Goal: Task Accomplishment & Management: Manage account settings

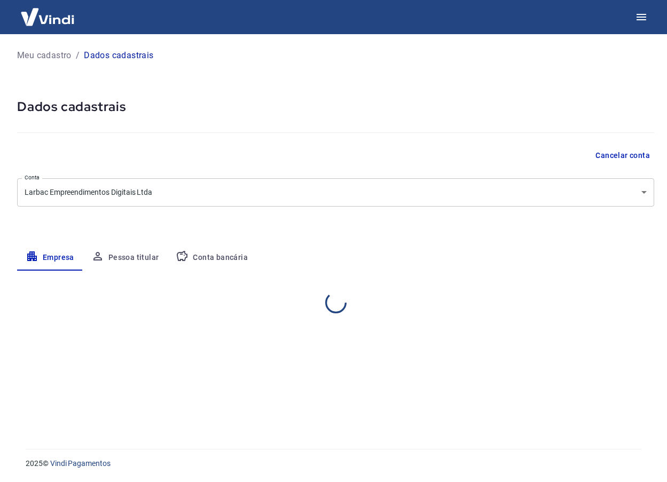
select select "MG"
select select "business"
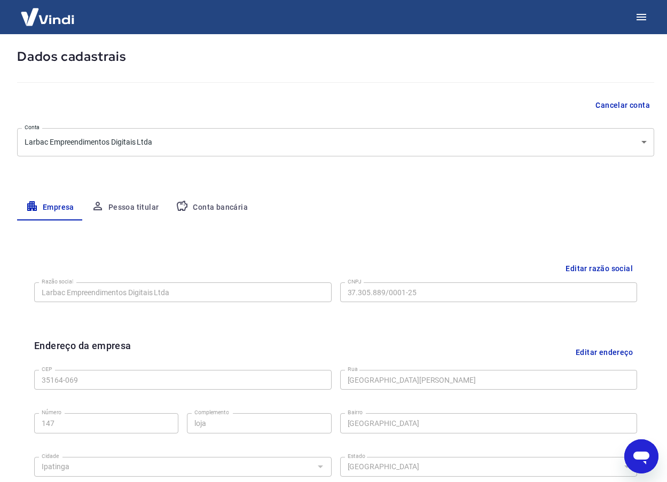
scroll to position [21, 0]
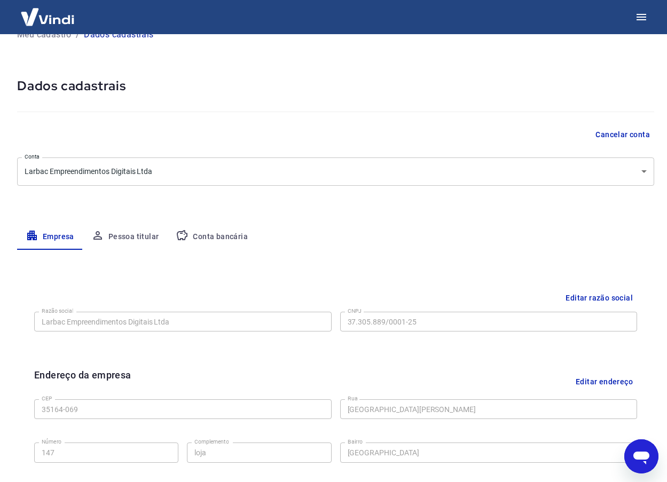
click at [129, 235] on button "Pessoa titular" at bounding box center [125, 237] width 85 height 26
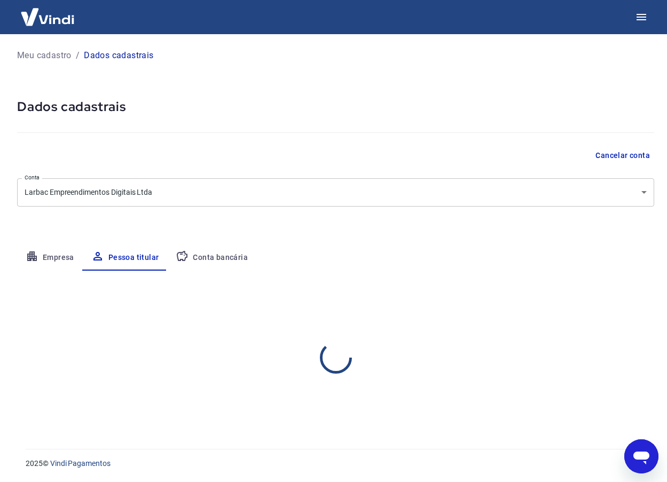
scroll to position [0, 0]
click at [51, 258] on button "Empresa" at bounding box center [50, 258] width 66 height 26
select select "MG"
select select "business"
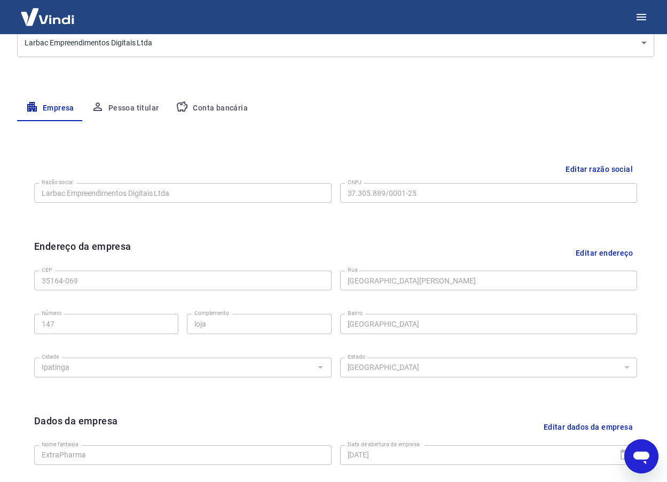
scroll to position [288, 0]
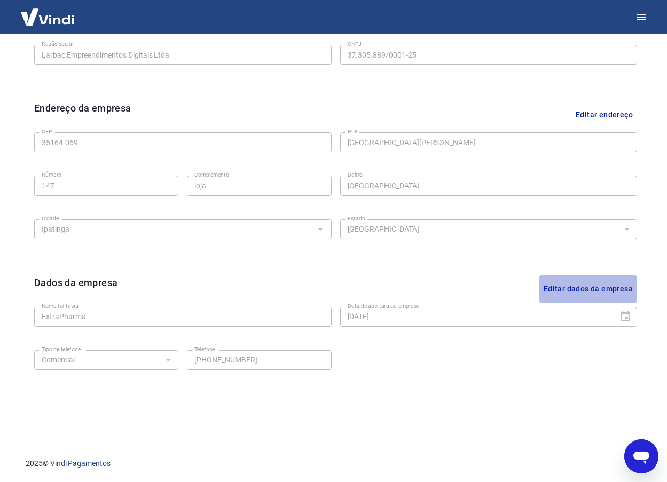
click at [579, 289] on button "Editar dados da empresa" at bounding box center [588, 289] width 98 height 27
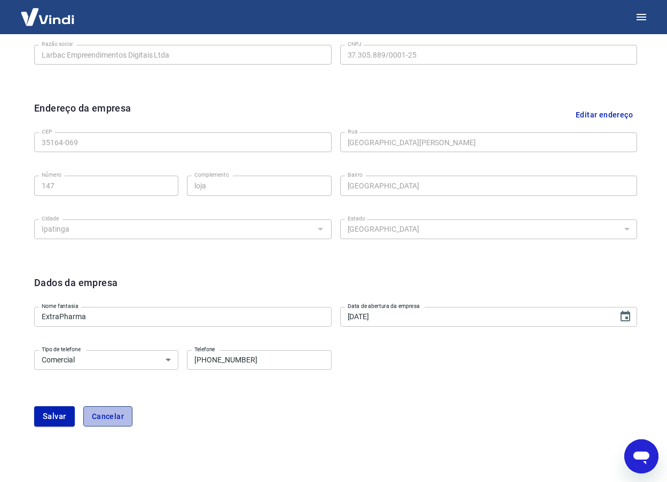
click at [99, 420] on button "Cancelar" at bounding box center [107, 416] width 49 height 20
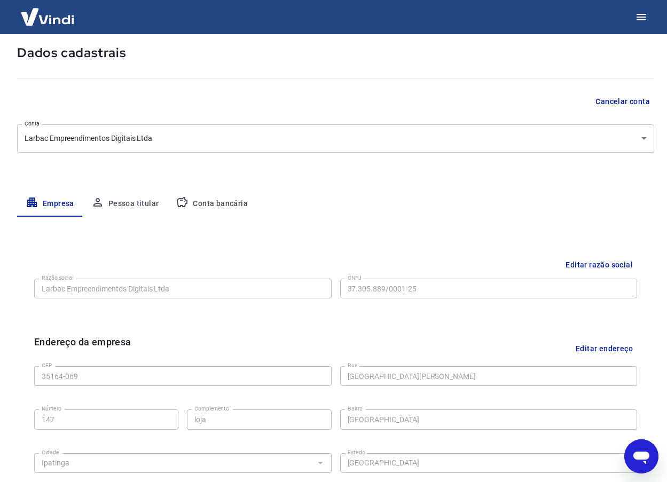
scroll to position [0, 0]
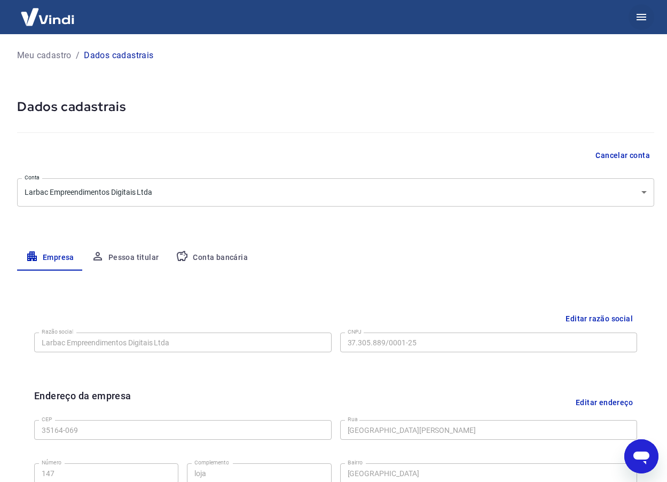
click at [638, 19] on icon "button" at bounding box center [641, 17] width 13 height 13
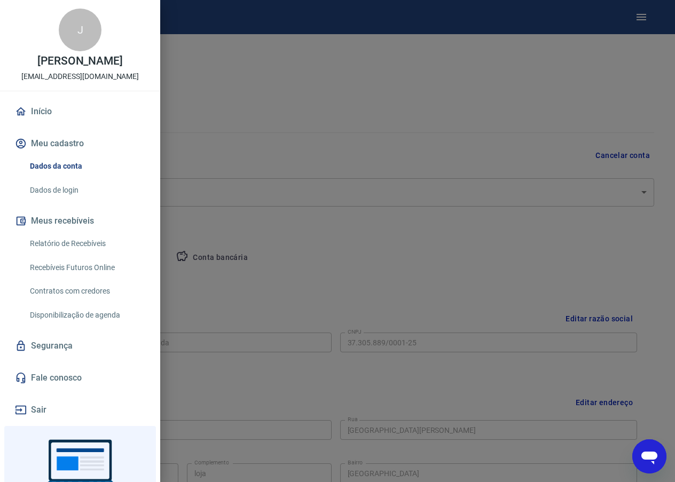
drag, startPoint x: 276, startPoint y: 103, endPoint x: 250, endPoint y: 92, distance: 28.0
click at [271, 101] on div at bounding box center [337, 241] width 675 height 482
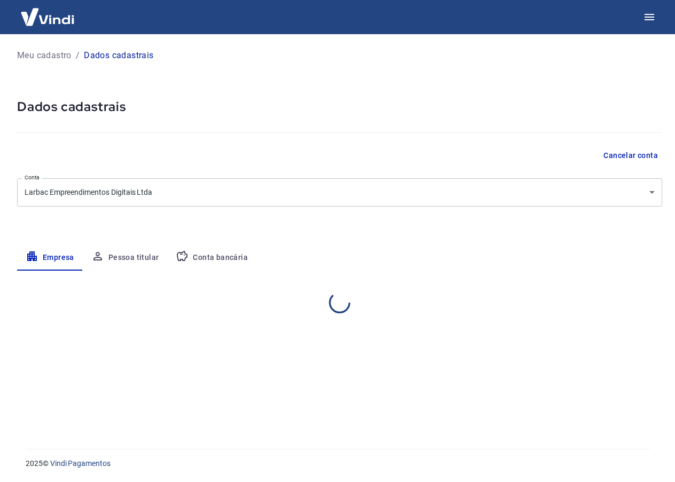
select select "MG"
select select "business"
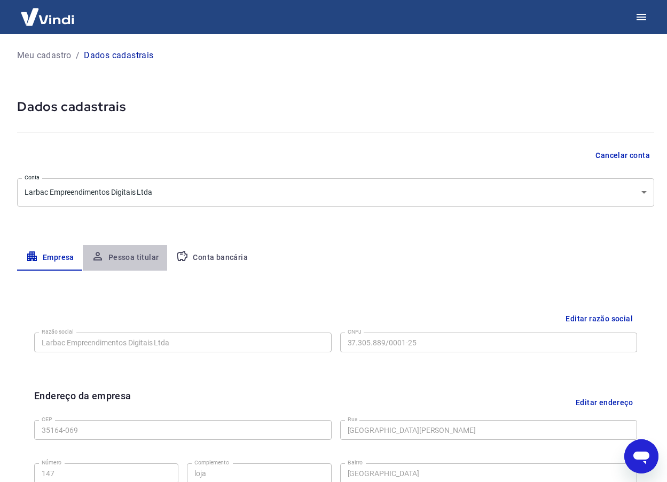
click at [133, 254] on button "Pessoa titular" at bounding box center [125, 258] width 85 height 26
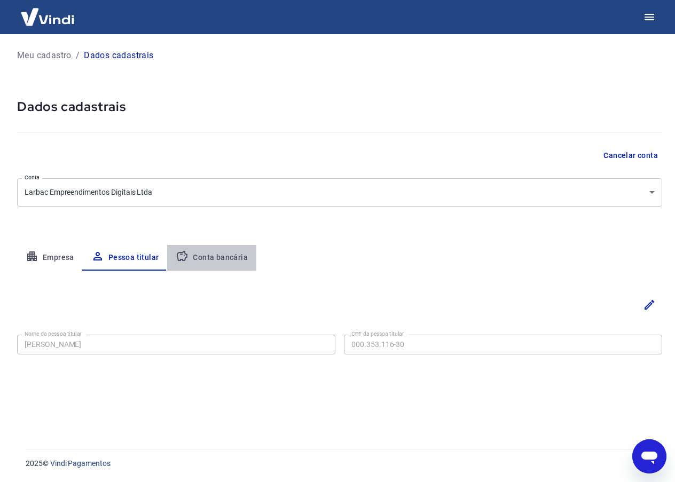
click at [209, 258] on button "Conta bancária" at bounding box center [211, 258] width 89 height 26
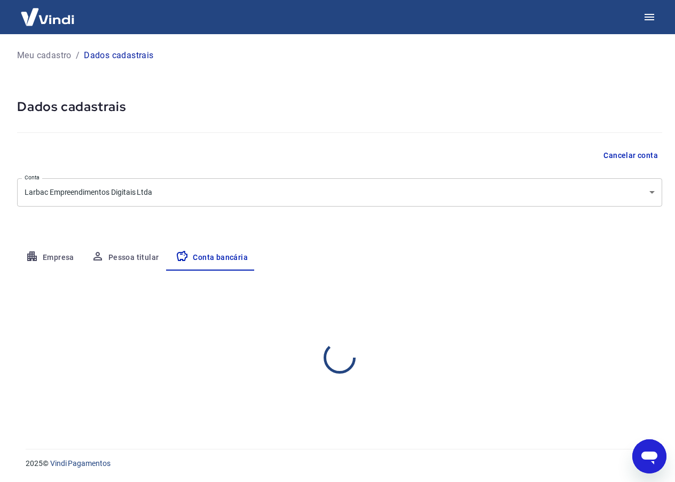
select select "1"
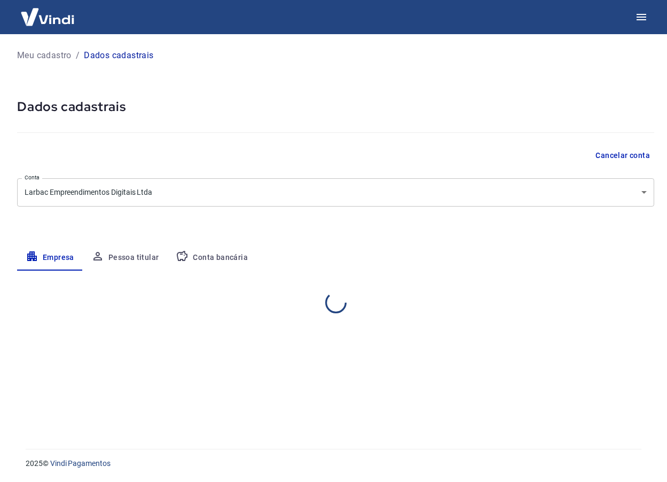
select select "MG"
select select "business"
